Goal: Navigation & Orientation: Understand site structure

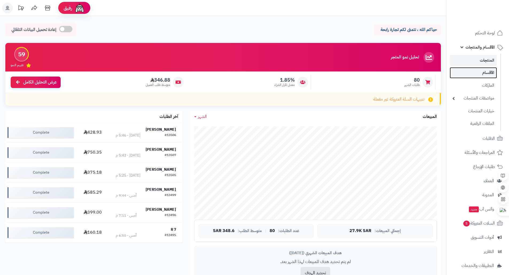
click at [482, 76] on link "الأقسام" at bounding box center [472, 72] width 47 height 11
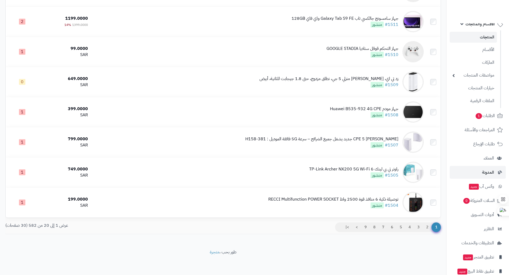
scroll to position [47, 0]
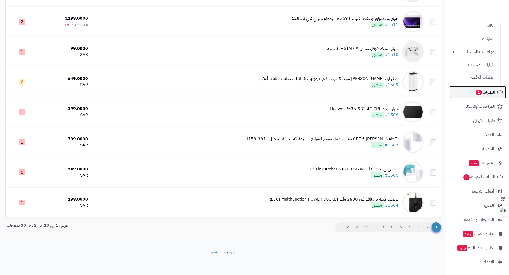
click at [491, 97] on link "الطلبات 1" at bounding box center [477, 92] width 56 height 13
